Goal: Check status: Check status

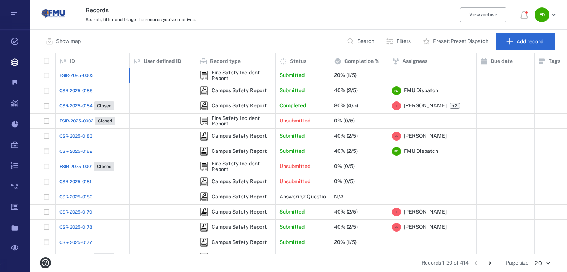
click at [80, 81] on div "FSIR-2025-0003" at bounding box center [92, 75] width 66 height 15
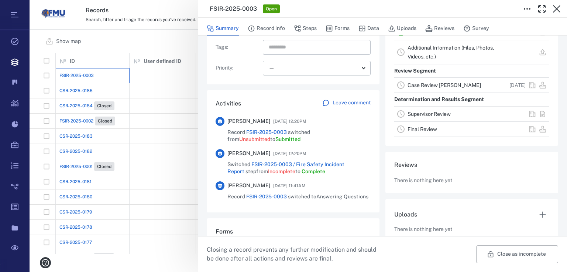
scroll to position [176, 0]
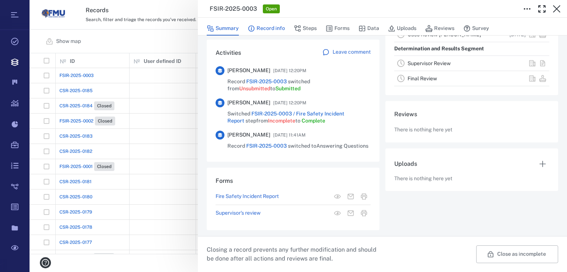
click at [265, 27] on button "Record info" at bounding box center [266, 28] width 37 height 14
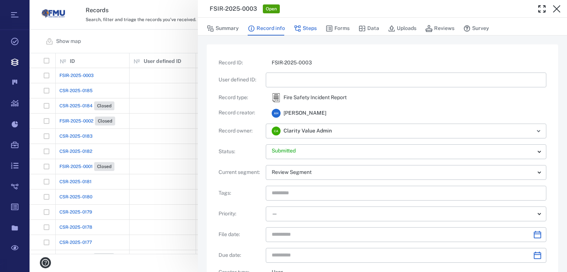
click at [315, 27] on button "Steps" at bounding box center [305, 28] width 23 height 14
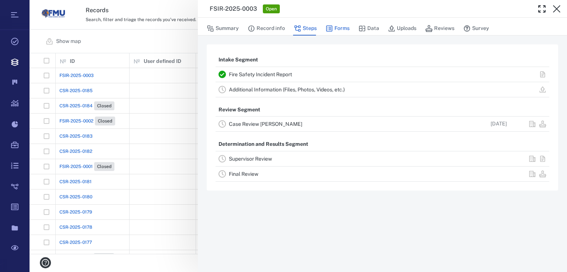
click at [338, 24] on button "Forms" at bounding box center [338, 28] width 24 height 14
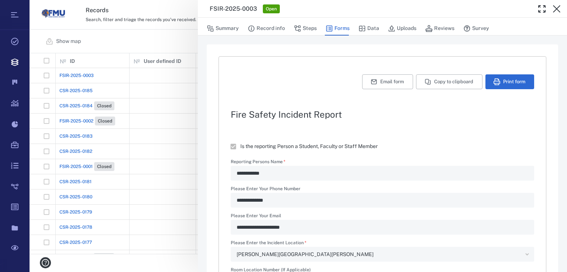
type textarea "*"
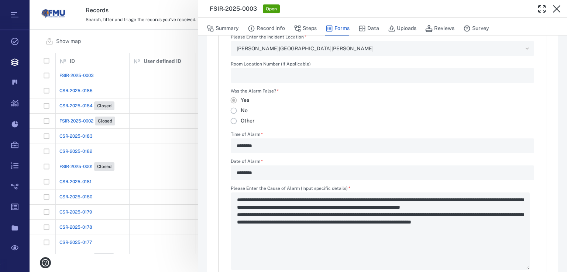
scroll to position [207, 0]
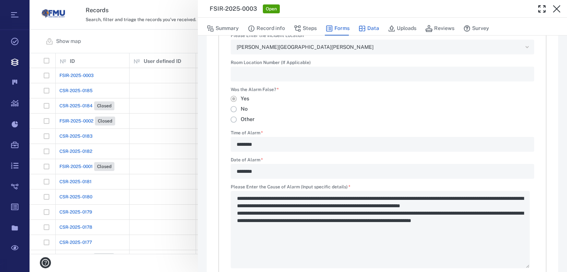
click at [365, 30] on icon "button" at bounding box center [362, 28] width 7 height 7
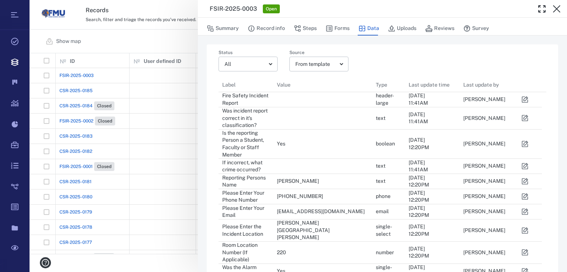
scroll to position [5, 4]
click at [365, 30] on icon "button" at bounding box center [362, 28] width 7 height 7
click at [392, 29] on icon "button" at bounding box center [392, 28] width 6 height 6
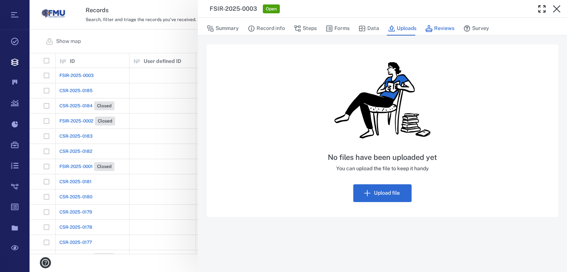
click at [446, 30] on button "Reviews" at bounding box center [440, 28] width 29 height 14
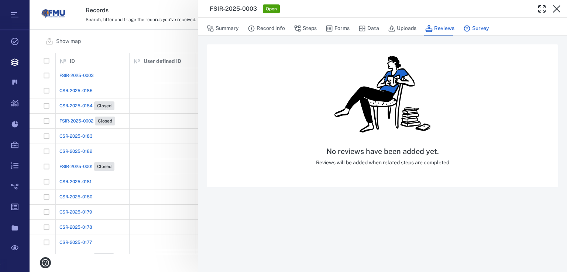
click at [476, 26] on button "Survey" at bounding box center [477, 28] width 26 height 14
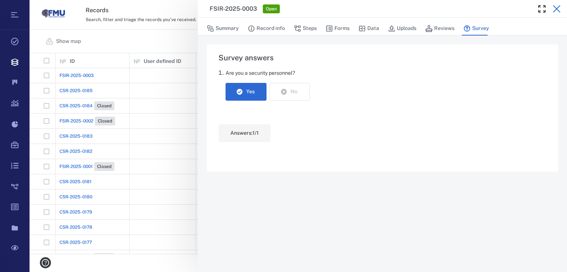
click at [557, 8] on icon "button" at bounding box center [556, 8] width 7 height 7
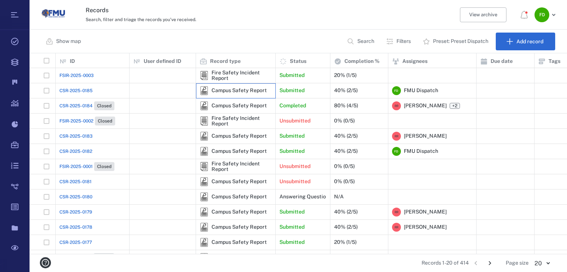
click at [240, 89] on div "Campus Safety Report" at bounding box center [239, 91] width 55 height 6
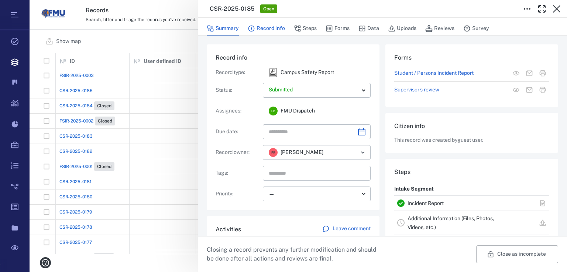
click at [256, 27] on button "Record info" at bounding box center [266, 28] width 37 height 14
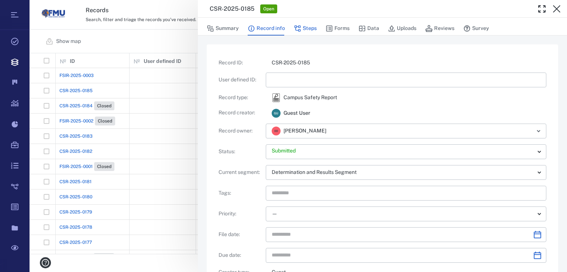
click at [310, 28] on button "Steps" at bounding box center [305, 28] width 23 height 14
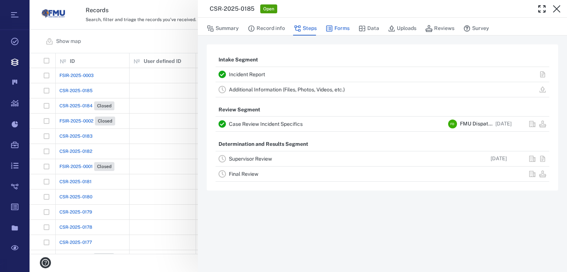
click at [343, 27] on button "Forms" at bounding box center [338, 28] width 24 height 14
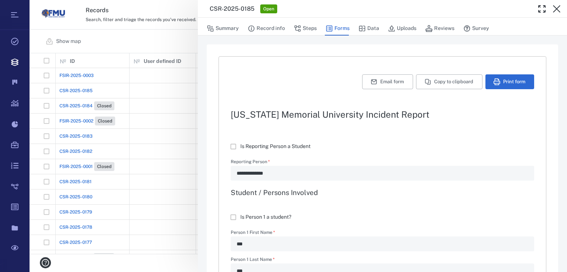
type textarea "*"
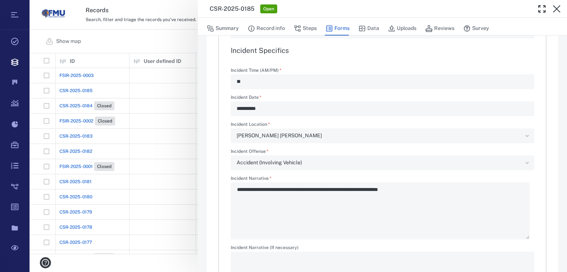
scroll to position [768, 0]
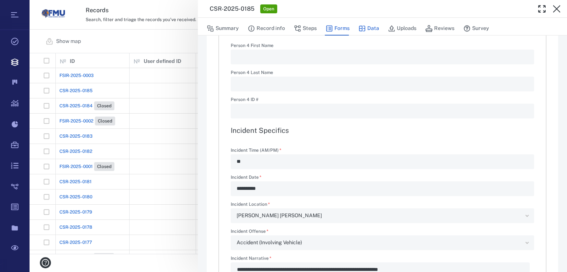
click at [372, 31] on button "Data" at bounding box center [369, 28] width 21 height 14
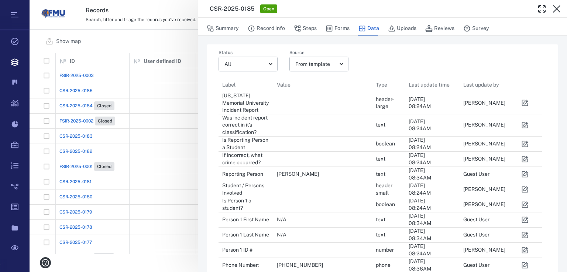
scroll to position [631, 319]
click at [406, 29] on button "Uploads" at bounding box center [402, 28] width 28 height 14
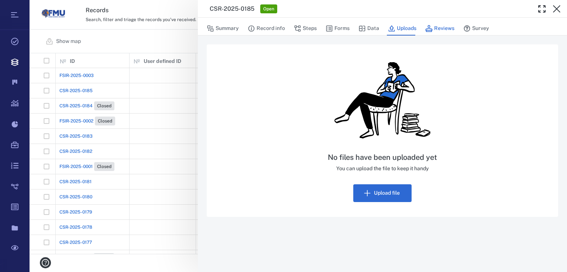
click at [433, 31] on button "Reviews" at bounding box center [440, 28] width 29 height 14
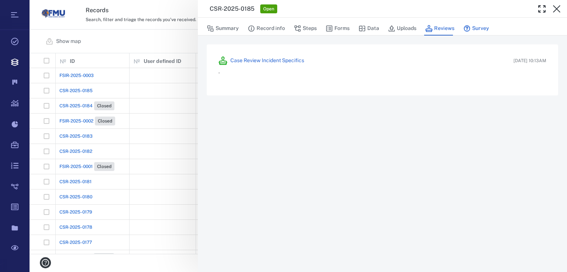
click at [477, 29] on button "Survey" at bounding box center [477, 28] width 26 height 14
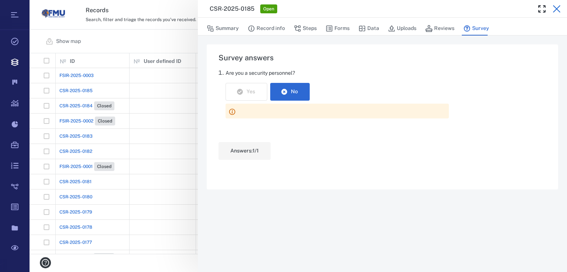
click at [560, 8] on icon "button" at bounding box center [557, 8] width 9 height 9
